Goal: Use online tool/utility: Utilize a website feature to perform a specific function

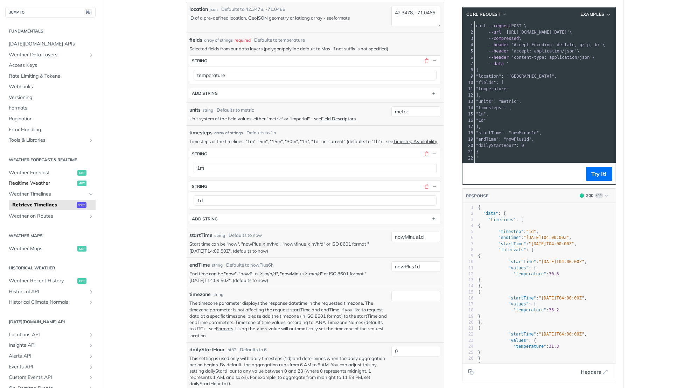
scroll to position [111, 0]
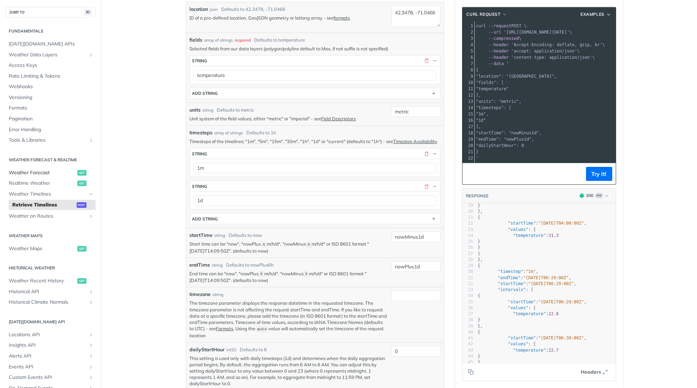
click at [48, 171] on span "Weather Forecast" at bounding box center [42, 172] width 67 height 7
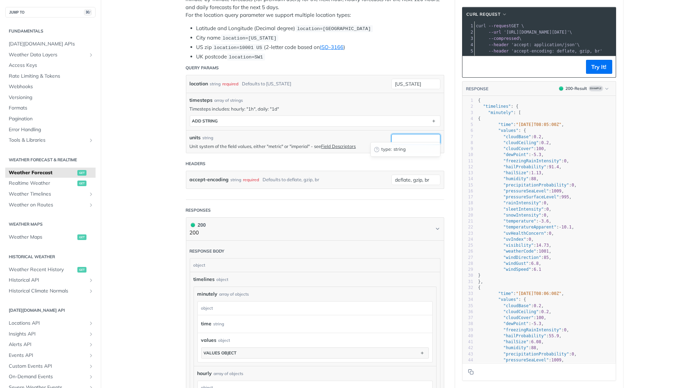
click at [420, 136] on input "units" at bounding box center [415, 139] width 49 height 11
type input "1m"
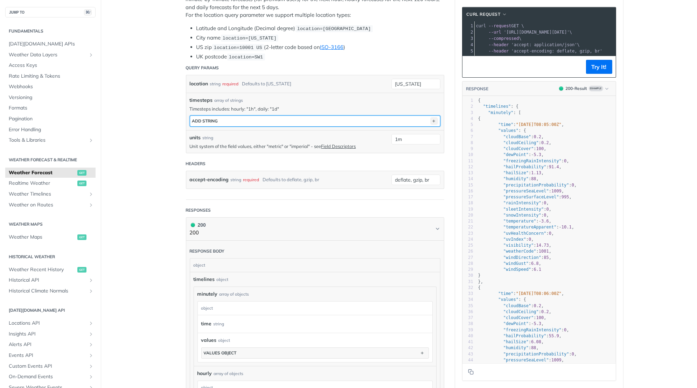
click at [437, 117] on icon "button" at bounding box center [434, 121] width 8 height 8
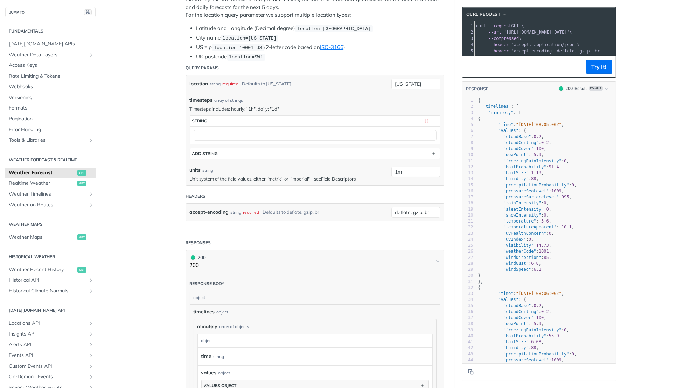
click at [391, 139] on div at bounding box center [315, 135] width 250 height 18
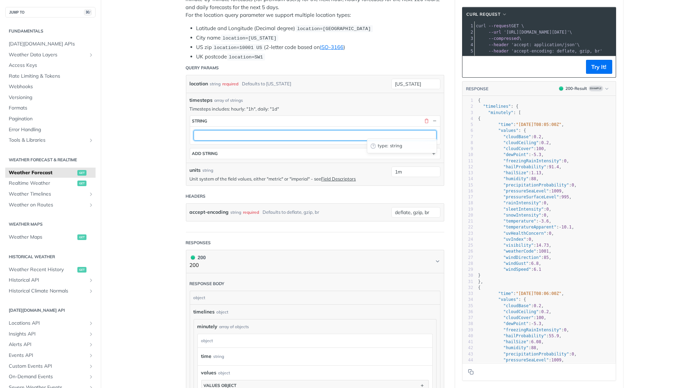
click at [390, 130] on input "text" at bounding box center [315, 135] width 243 height 11
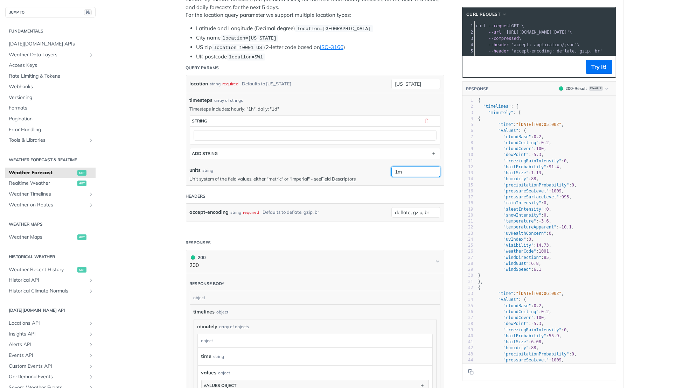
click at [427, 171] on input "1m" at bounding box center [415, 172] width 49 height 11
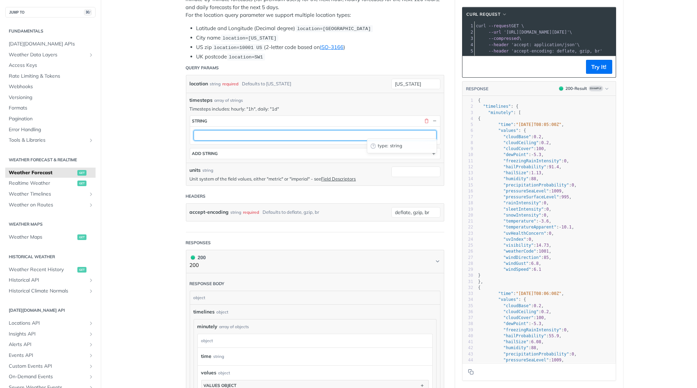
click at [229, 130] on input "text" at bounding box center [315, 135] width 243 height 11
type input "1m"
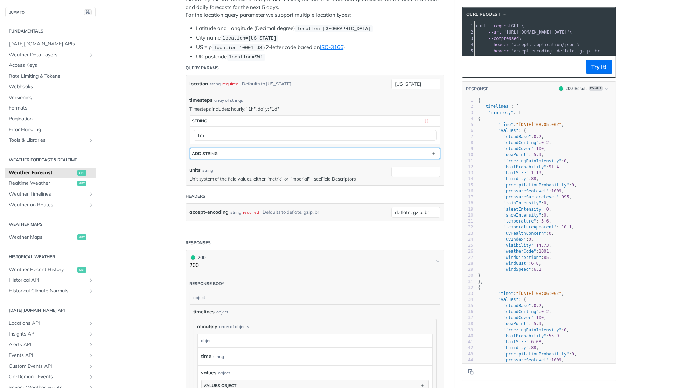
click at [275, 148] on button "ADD string" at bounding box center [315, 153] width 250 height 11
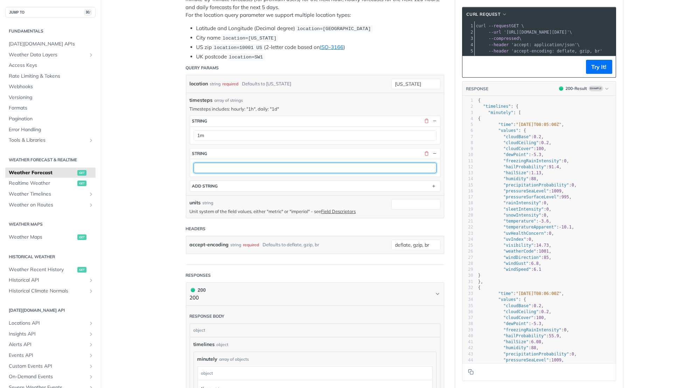
click at [256, 163] on input "text" at bounding box center [315, 168] width 243 height 11
type input "5m"
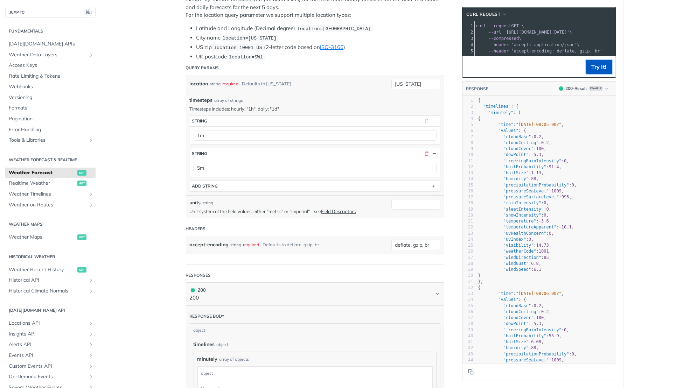
click at [601, 69] on button "Try It!" at bounding box center [599, 67] width 26 height 14
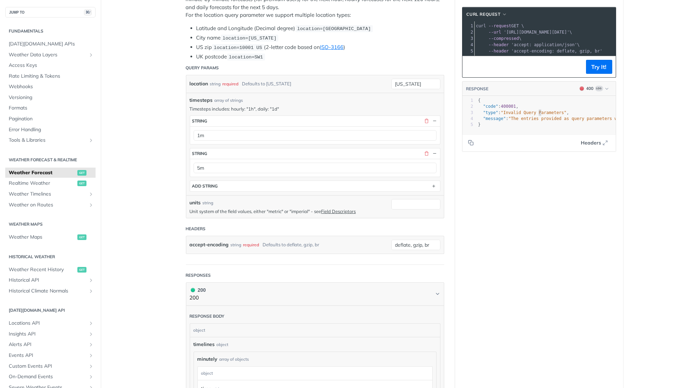
click at [539, 113] on span ""Invalid Query Parameters"" at bounding box center [534, 112] width 66 height 5
click at [546, 170] on div "Language Shell Node Ruby PHP Python Credentials Query Query ywHbR5sPrSKiM38yHxA…" at bounding box center [539, 331] width 168 height 959
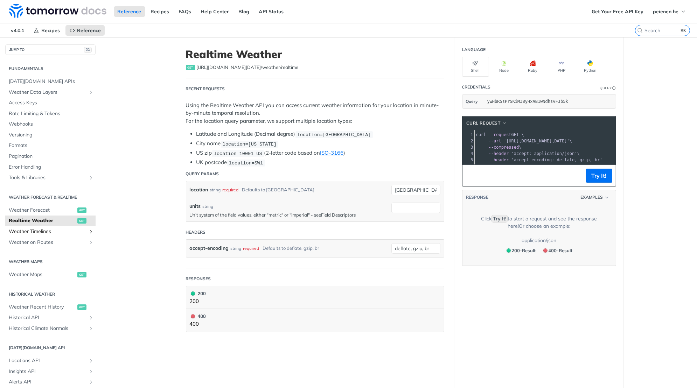
click at [59, 231] on span "Weather Timelines" at bounding box center [48, 231] width 78 height 7
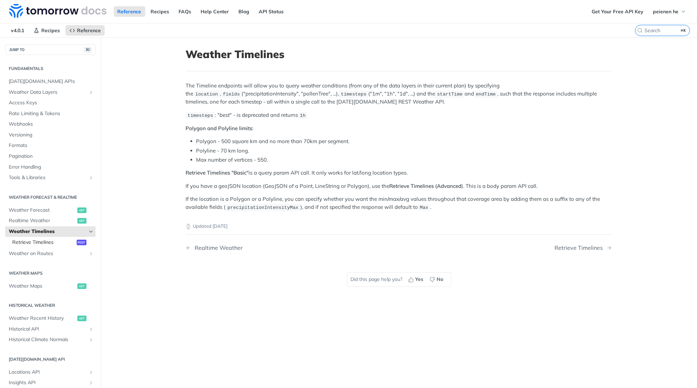
click at [68, 239] on span "Retrieve Timelines" at bounding box center [43, 242] width 63 height 7
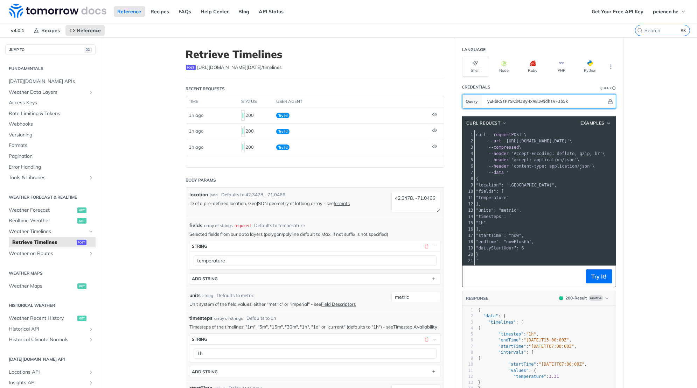
click at [540, 100] on input "ywHbR5sPrSKiM38yHxAB1wNdhsvFJb5k" at bounding box center [545, 102] width 123 height 14
paste input "ANFTYaJJjCuxdfFlBD6l2AiUh82qhXnf"
type input "ANFTYaJJjCuxdfFlBD6l2AiUh82qhXnf"
click at [602, 273] on button "Try It!" at bounding box center [599, 277] width 26 height 14
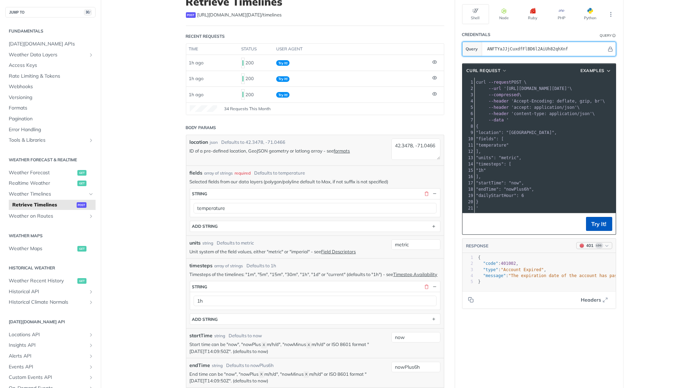
scroll to position [52, 0]
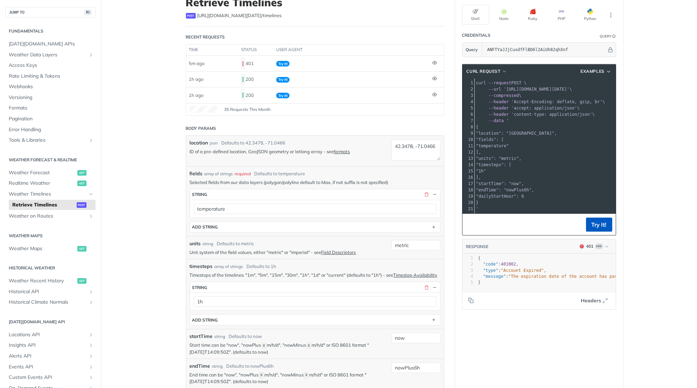
click at [373, 123] on header "Body Params" at bounding box center [315, 128] width 258 height 14
